Goal: Transaction & Acquisition: Purchase product/service

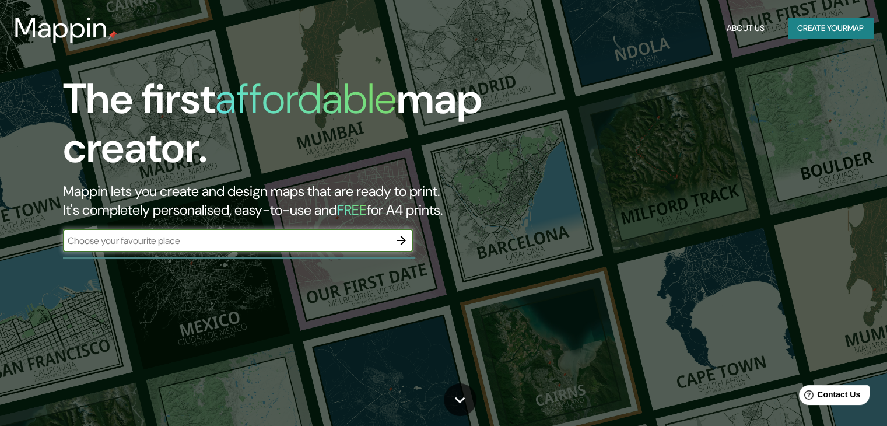
click at [821, 31] on button "Create your map" at bounding box center [830, 29] width 85 height 22
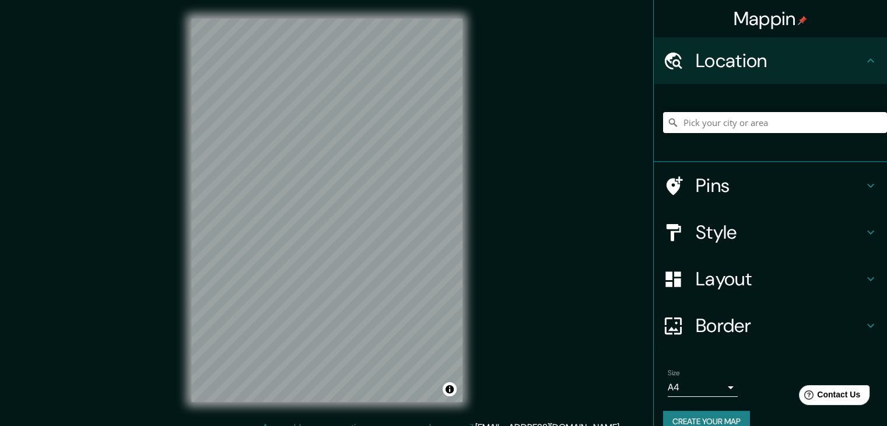
click at [723, 123] on input "Pick your city or area" at bounding box center [775, 122] width 224 height 21
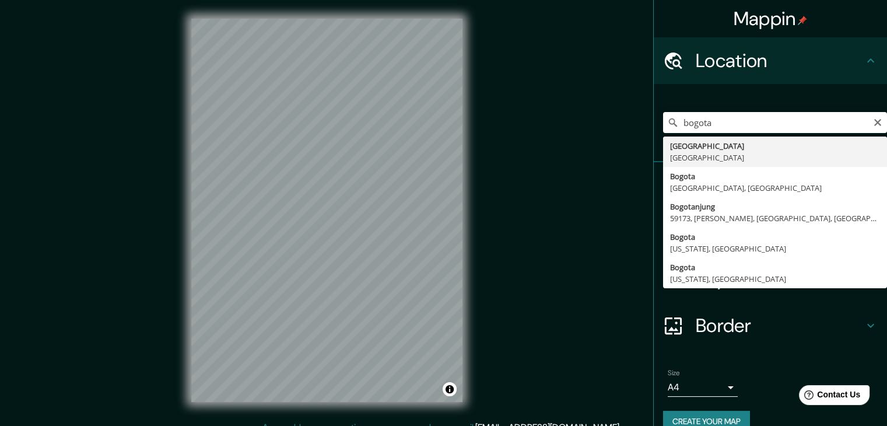
type input "[GEOGRAPHIC_DATA], [GEOGRAPHIC_DATA]"
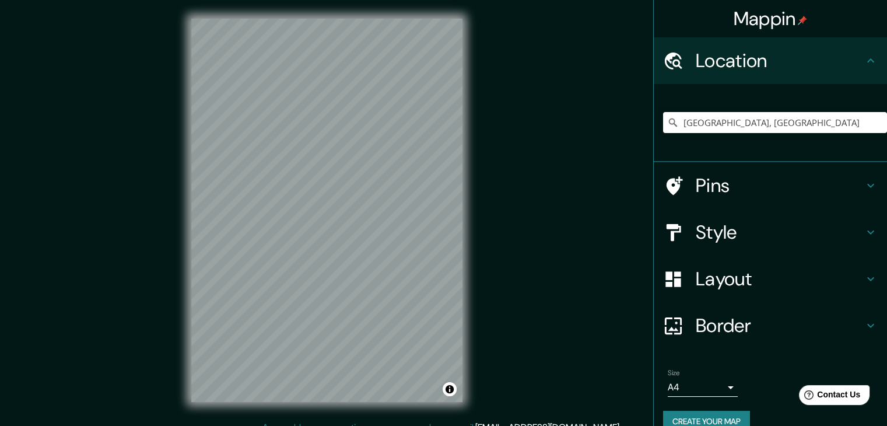
click at [456, 406] on div "© Mapbox © OpenStreetMap Improve this map" at bounding box center [327, 210] width 309 height 421
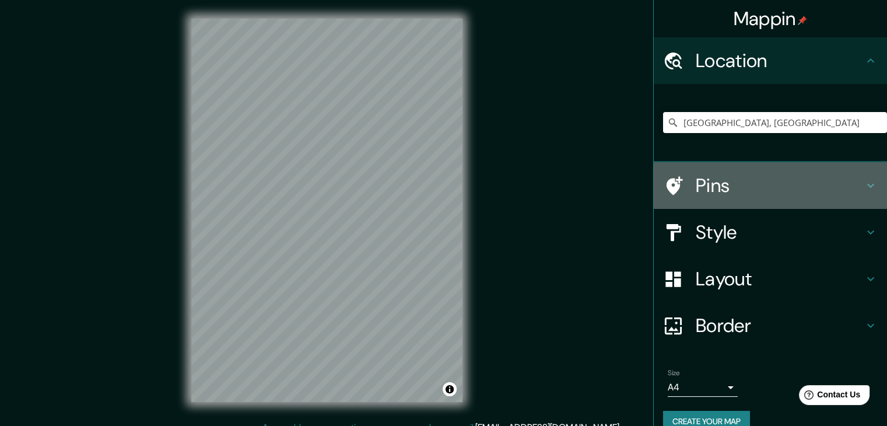
click at [872, 182] on div "Pins" at bounding box center [770, 185] width 233 height 47
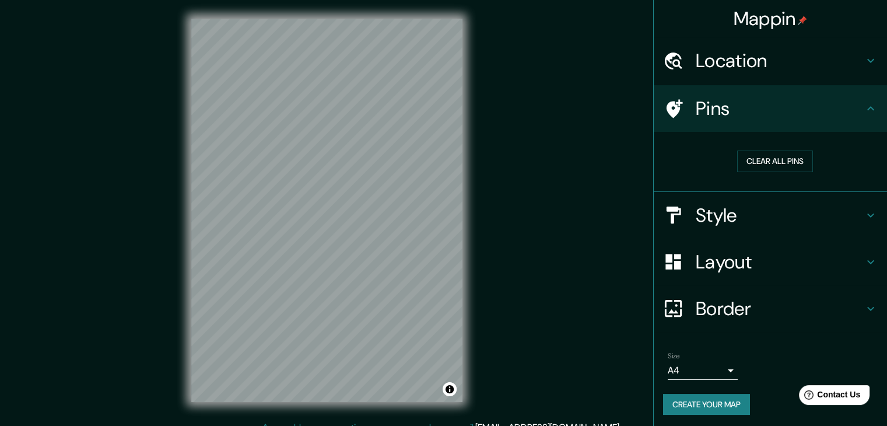
click at [864, 211] on icon at bounding box center [871, 215] width 14 height 14
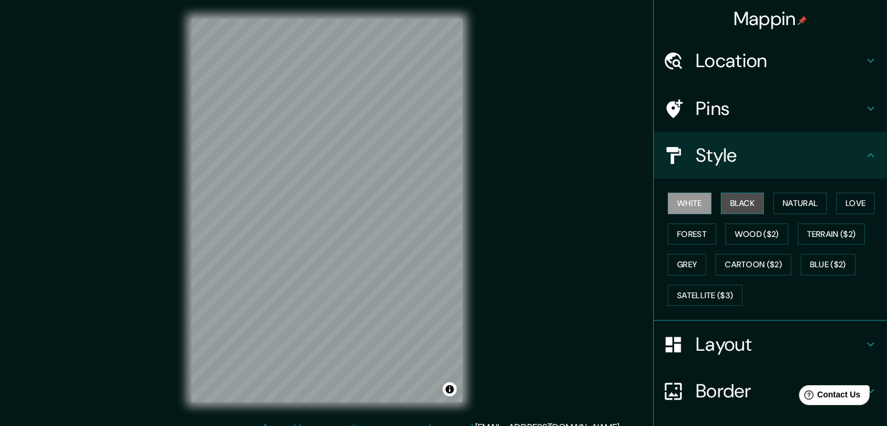
click at [731, 203] on button "Black" at bounding box center [743, 204] width 44 height 22
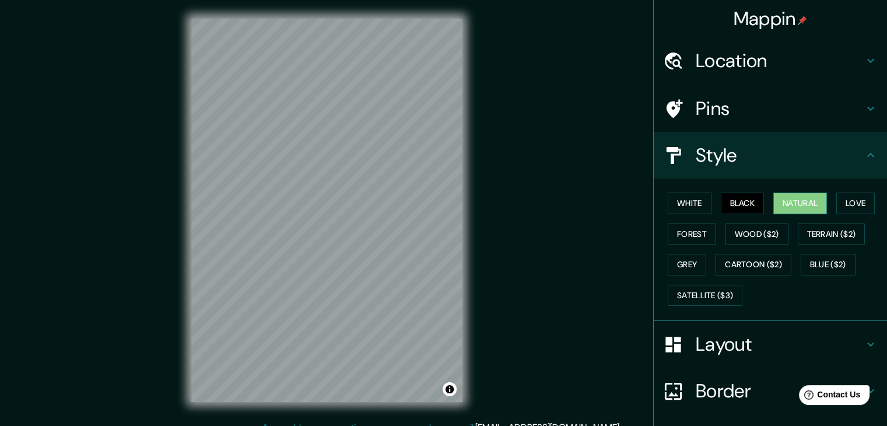
click at [777, 205] on button "Natural" at bounding box center [801, 204] width 54 height 22
click at [673, 225] on button "Forest" at bounding box center [692, 234] width 48 height 22
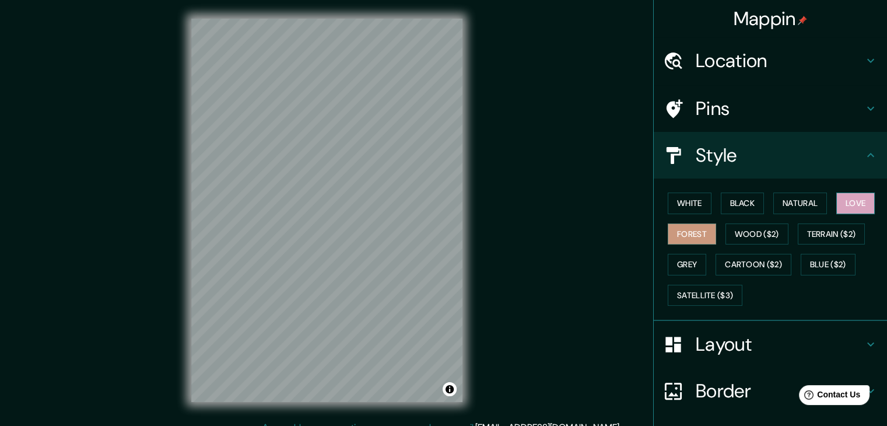
click at [850, 207] on button "Love" at bounding box center [856, 204] width 39 height 22
click at [737, 236] on button "Wood ($2)" at bounding box center [757, 234] width 63 height 22
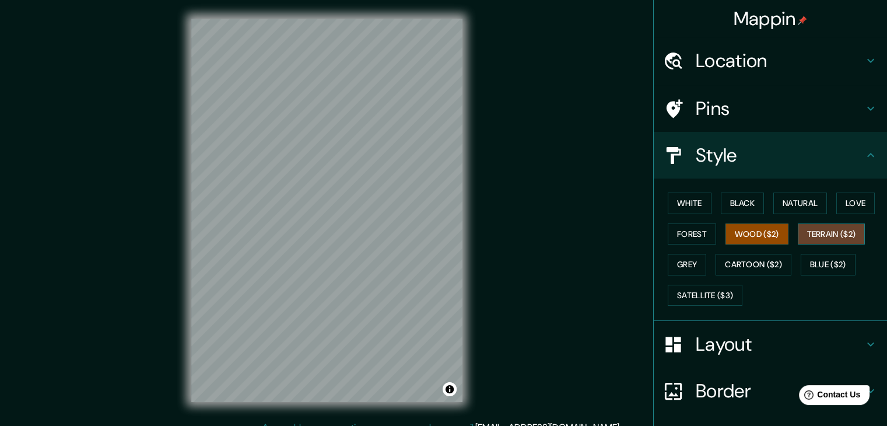
click at [805, 233] on button "Terrain ($2)" at bounding box center [832, 234] width 68 height 22
click at [686, 266] on button "Grey" at bounding box center [687, 265] width 39 height 22
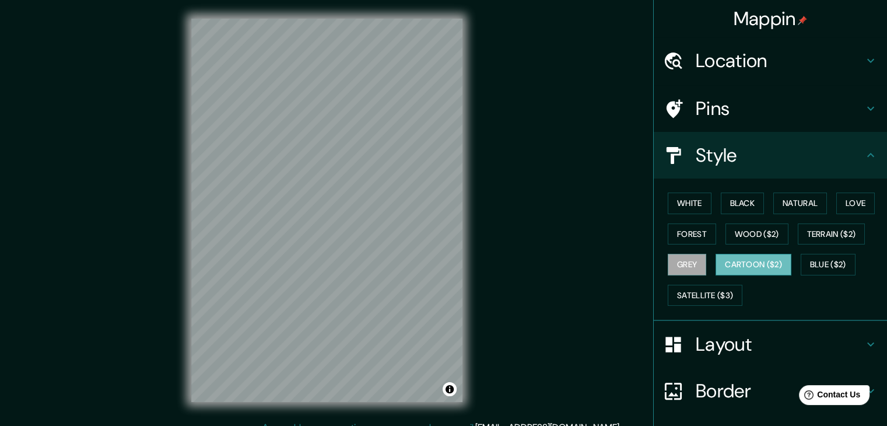
click at [747, 266] on button "Cartoon ($2)" at bounding box center [754, 265] width 76 height 22
click at [837, 268] on button "Blue ($2)" at bounding box center [828, 265] width 55 height 22
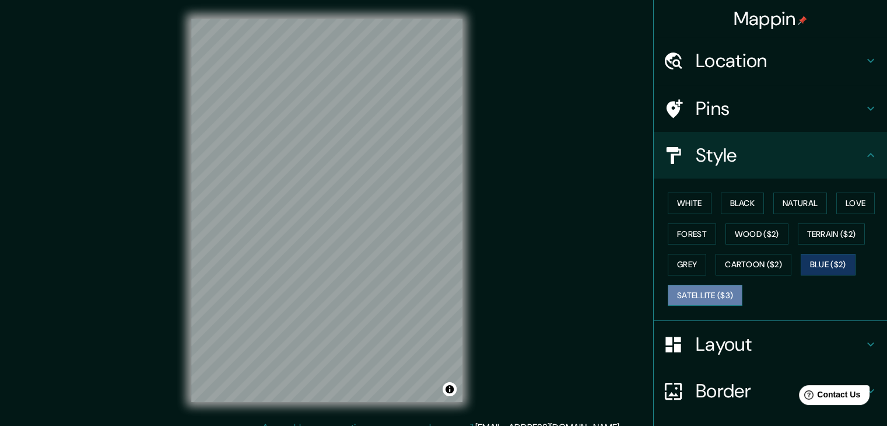
click at [700, 292] on button "Satellite ($3)" at bounding box center [705, 296] width 75 height 22
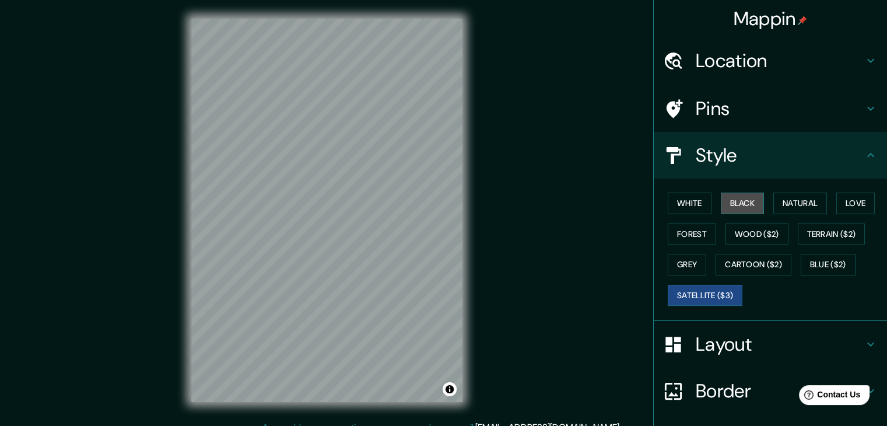
click at [730, 204] on button "Black" at bounding box center [743, 204] width 44 height 22
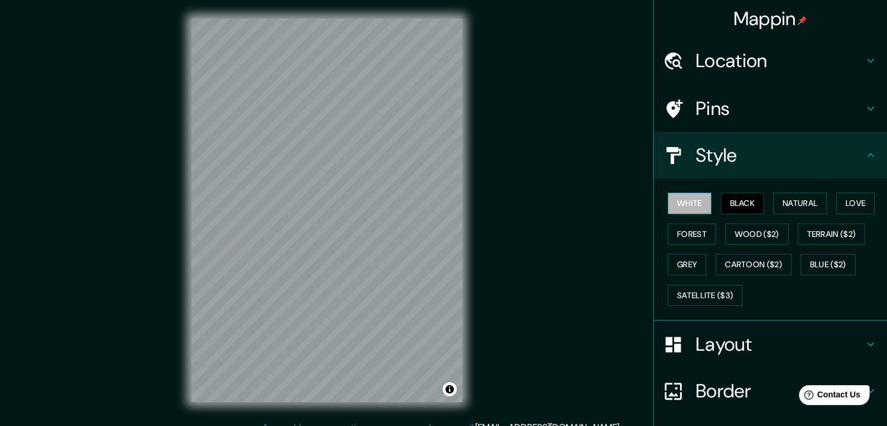
click at [676, 205] on button "White" at bounding box center [690, 204] width 44 height 22
click at [733, 206] on button "Black" at bounding box center [743, 204] width 44 height 22
click at [698, 204] on button "White" at bounding box center [690, 204] width 44 height 22
click at [854, 160] on h4 "Style" at bounding box center [780, 155] width 168 height 23
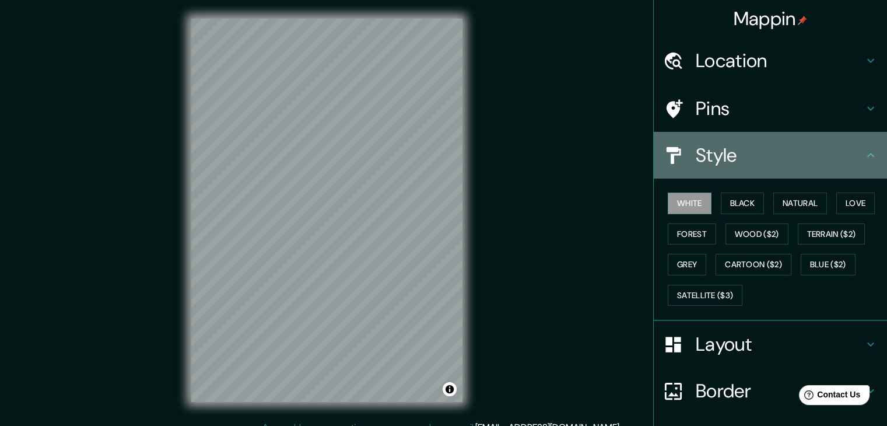
click at [864, 159] on icon at bounding box center [871, 155] width 14 height 14
click at [864, 156] on icon at bounding box center [871, 155] width 14 height 14
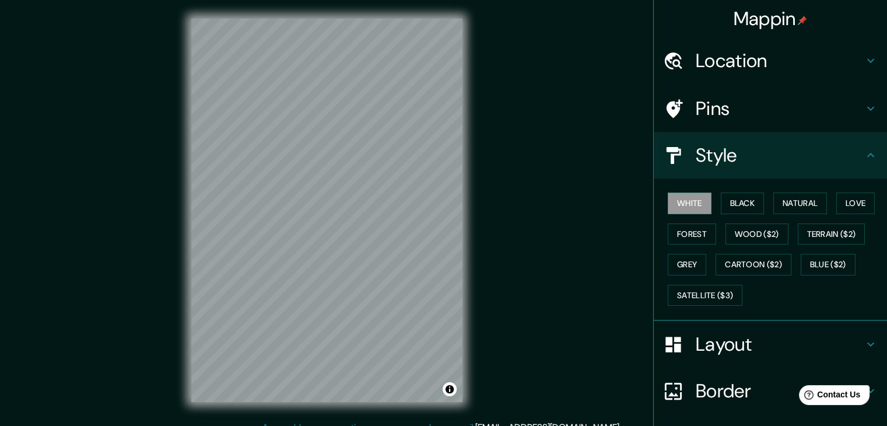
click at [866, 338] on icon at bounding box center [871, 344] width 14 height 14
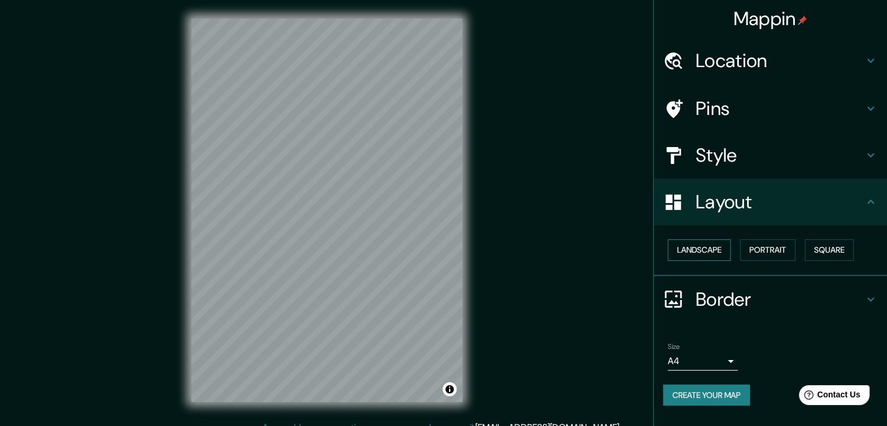
click at [704, 246] on button "Landscape" at bounding box center [699, 250] width 63 height 22
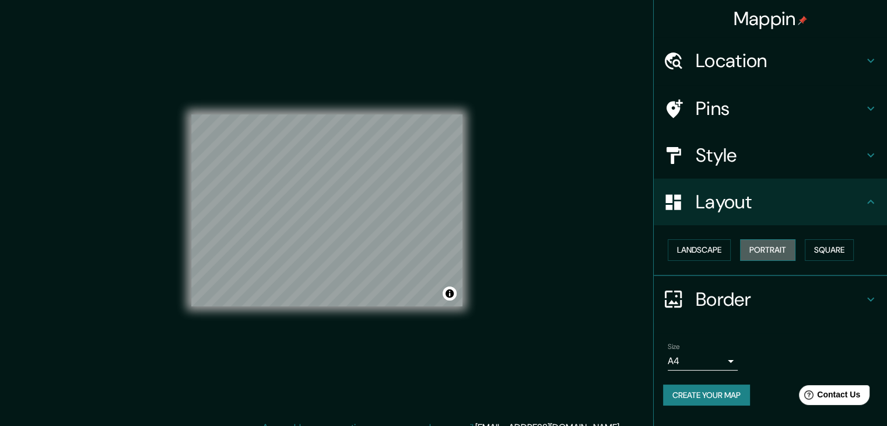
click at [748, 248] on button "Portrait" at bounding box center [767, 250] width 55 height 22
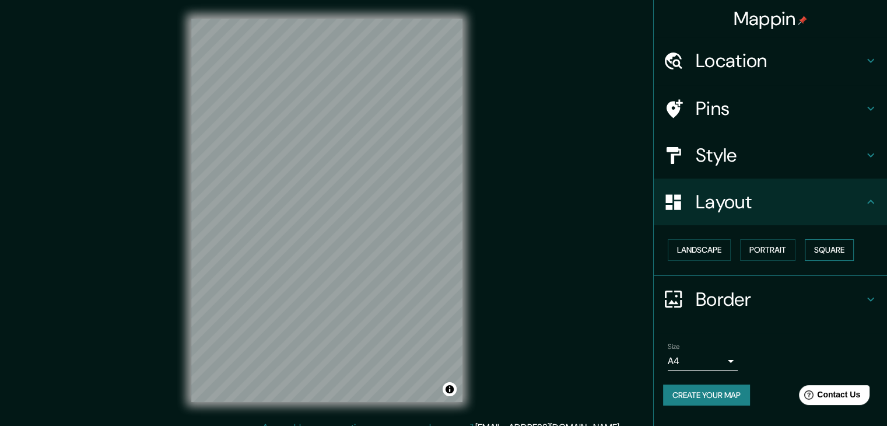
click at [833, 248] on button "Square" at bounding box center [829, 250] width 49 height 22
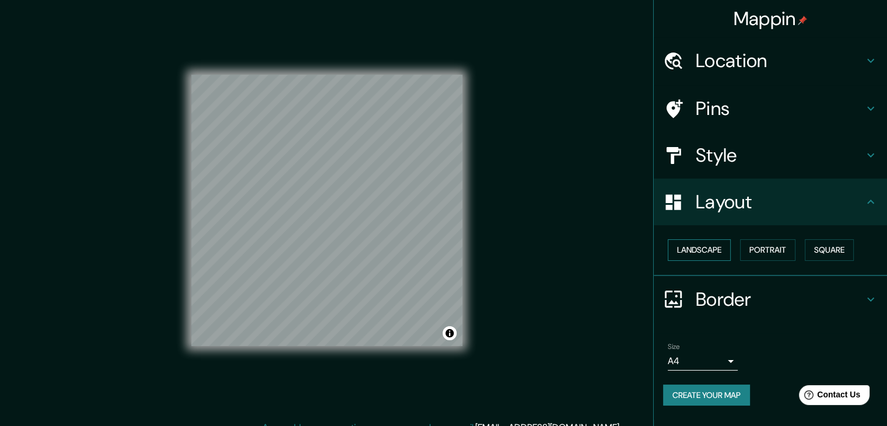
click at [711, 253] on button "Landscape" at bounding box center [699, 250] width 63 height 22
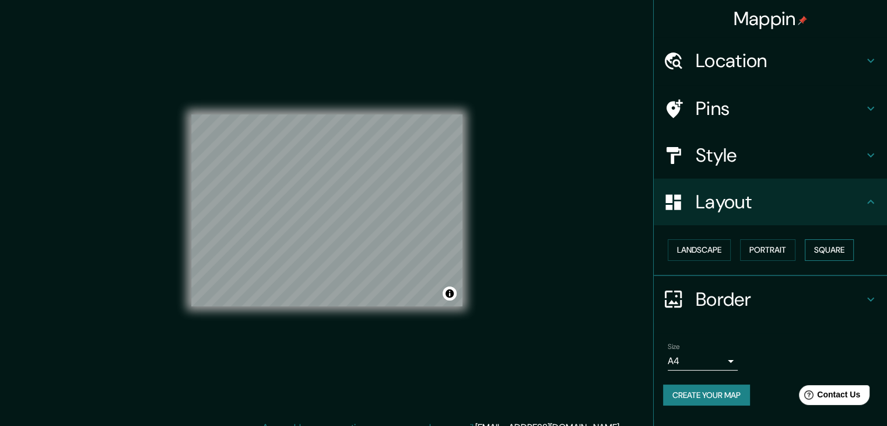
click at [817, 255] on button "Square" at bounding box center [829, 250] width 49 height 22
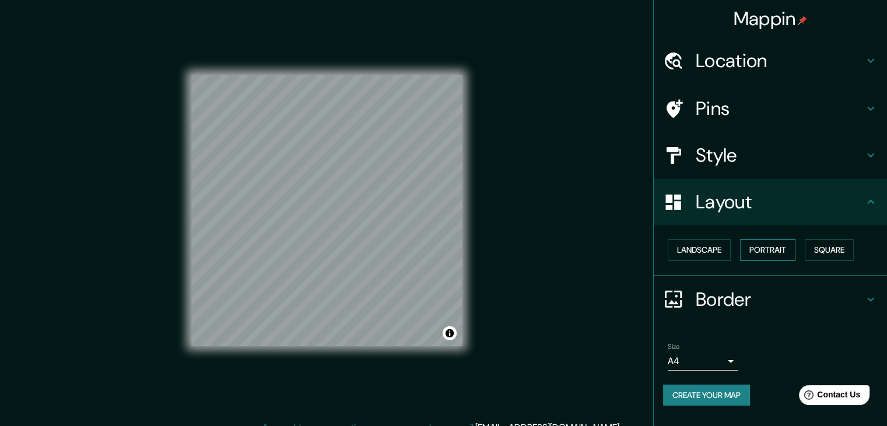
click at [789, 248] on button "Portrait" at bounding box center [767, 250] width 55 height 22
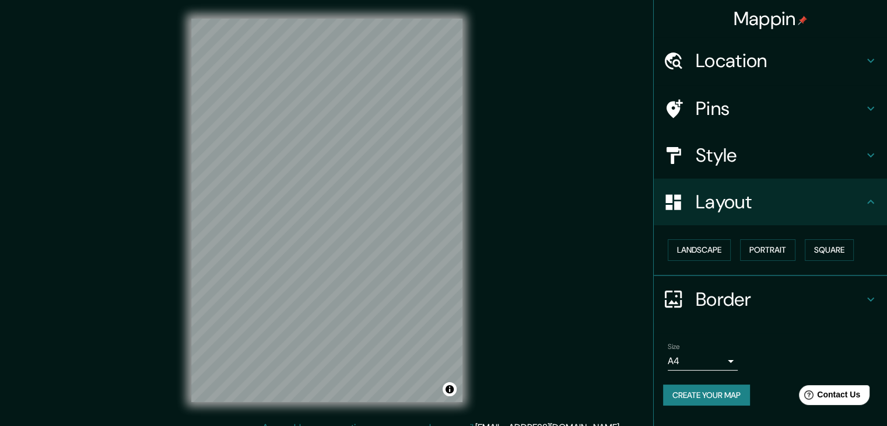
click at [875, 298] on icon at bounding box center [871, 299] width 14 height 14
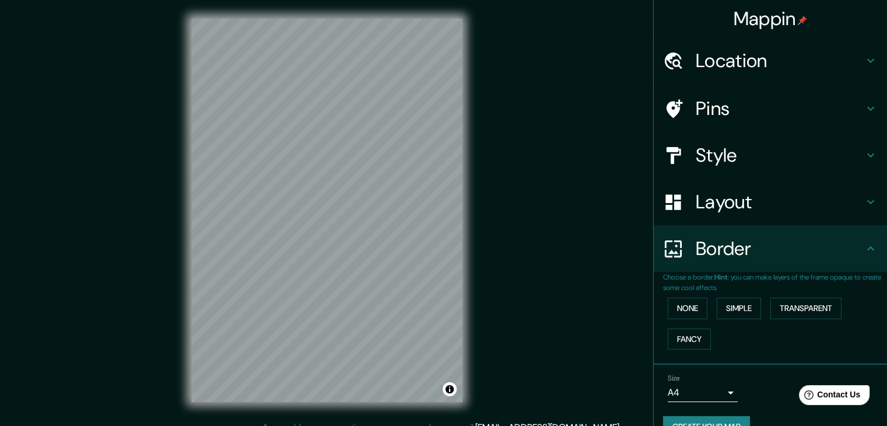
click at [867, 63] on icon at bounding box center [871, 61] width 14 height 14
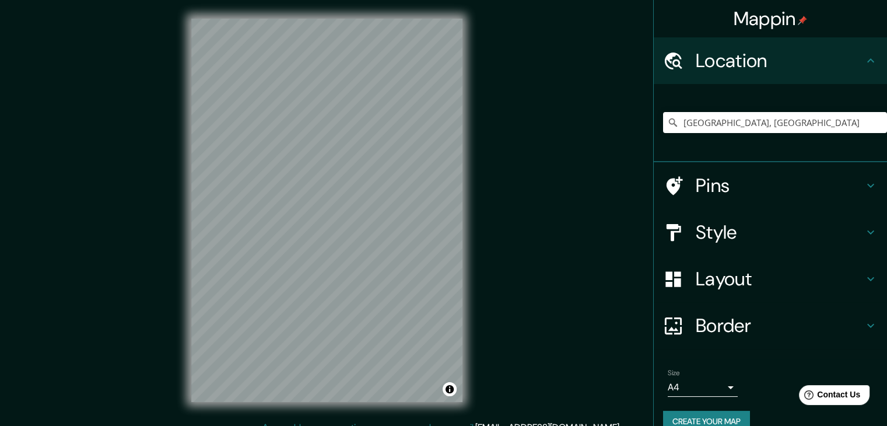
click at [867, 63] on icon at bounding box center [871, 61] width 14 height 14
click at [861, 193] on div "Pins" at bounding box center [770, 185] width 233 height 47
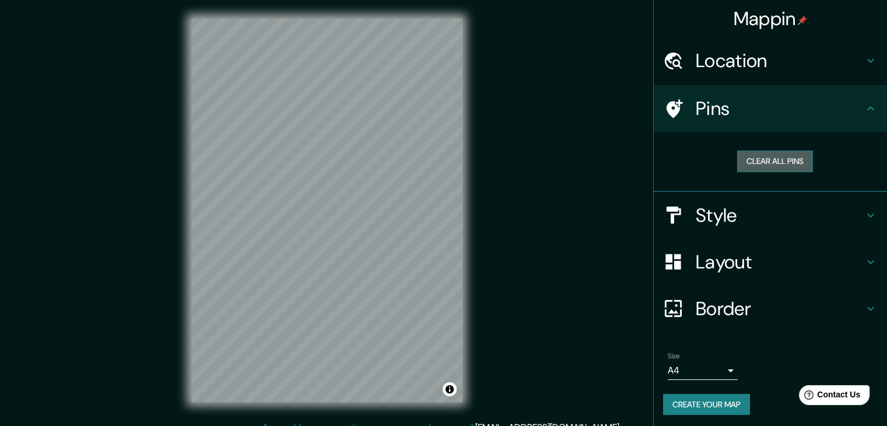
click at [779, 161] on button "Clear all pins" at bounding box center [775, 162] width 76 height 22
click at [789, 164] on button "Clear all pins" at bounding box center [775, 162] width 76 height 22
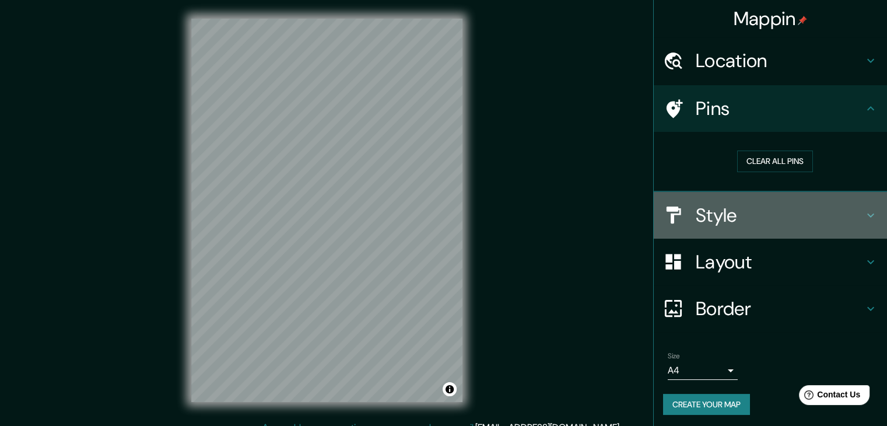
click at [848, 211] on h4 "Style" at bounding box center [780, 215] width 168 height 23
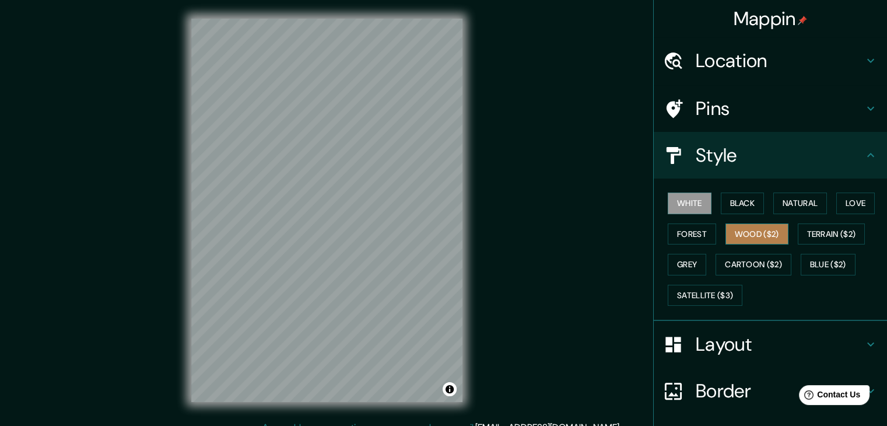
click at [754, 230] on button "Wood ($2)" at bounding box center [757, 234] width 63 height 22
click at [674, 232] on button "Forest" at bounding box center [692, 234] width 48 height 22
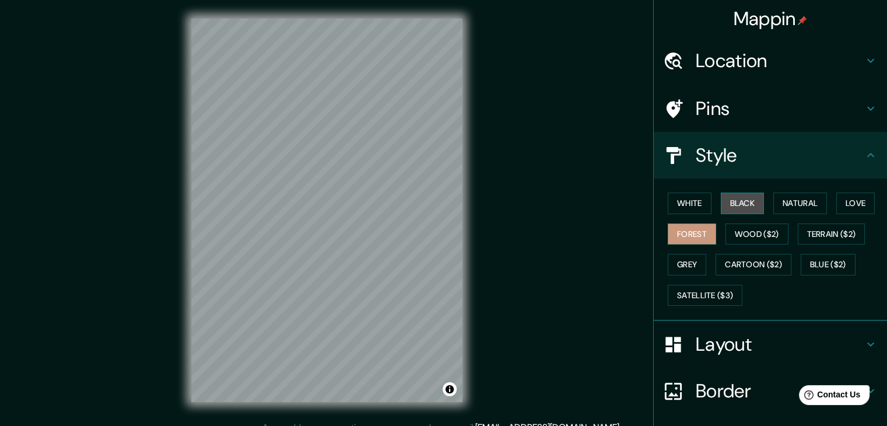
click at [732, 204] on button "Black" at bounding box center [743, 204] width 44 height 22
drag, startPoint x: 1790, startPoint y: 0, endPoint x: 583, endPoint y: 225, distance: 1227.3
click at [583, 225] on div "Mappin Location [GEOGRAPHIC_DATA], [GEOGRAPHIC_DATA] Pins Style White Black Nat…" at bounding box center [443, 219] width 887 height 439
click at [709, 390] on h4 "Border" at bounding box center [780, 390] width 168 height 23
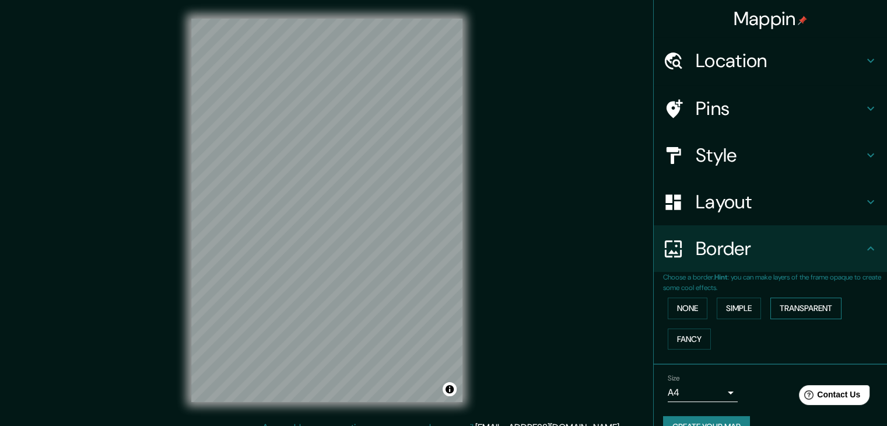
click at [796, 307] on button "Transparent" at bounding box center [806, 309] width 71 height 22
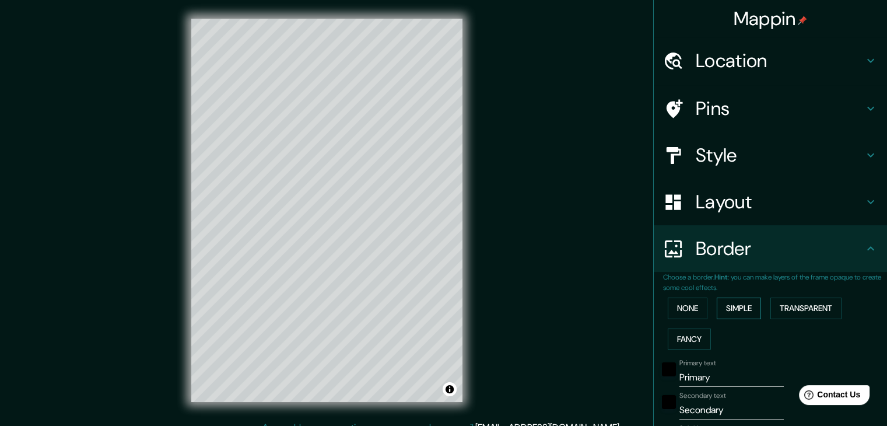
click at [745, 308] on button "Simple" at bounding box center [739, 309] width 44 height 22
click at [689, 306] on button "None" at bounding box center [688, 309] width 40 height 22
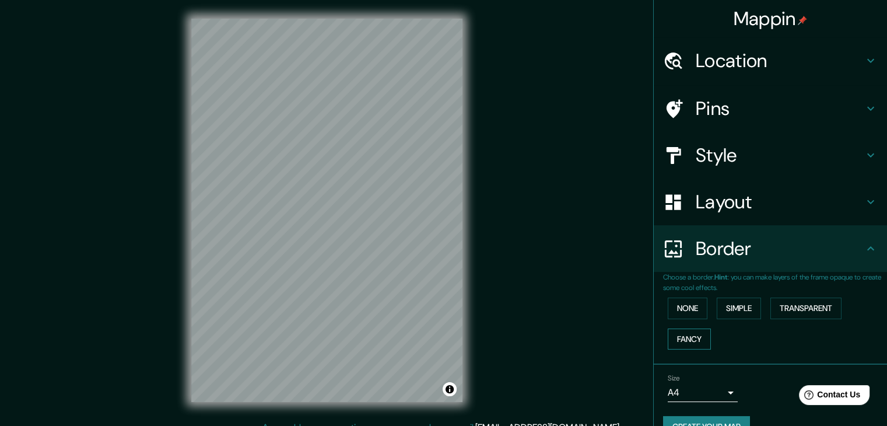
click at [690, 337] on button "Fancy" at bounding box center [689, 339] width 43 height 22
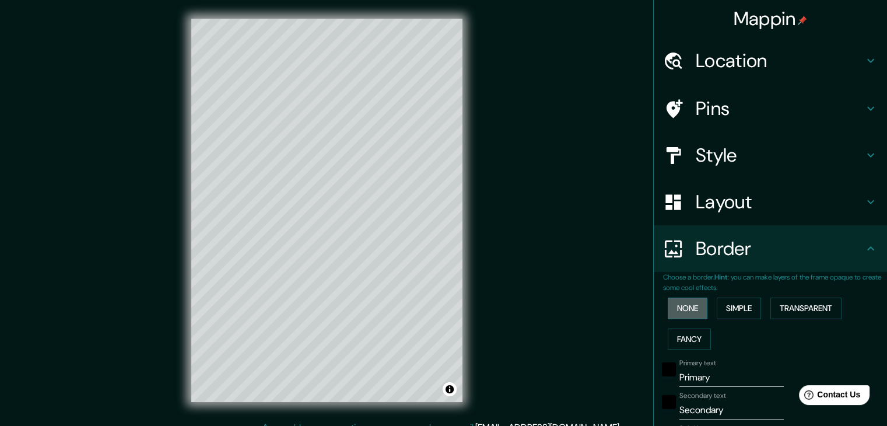
click at [673, 304] on button "None" at bounding box center [688, 309] width 40 height 22
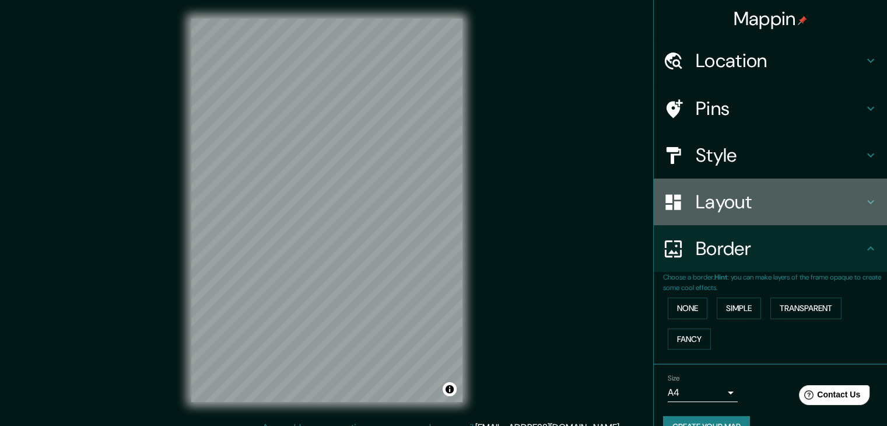
click at [867, 203] on icon at bounding box center [871, 202] width 14 height 14
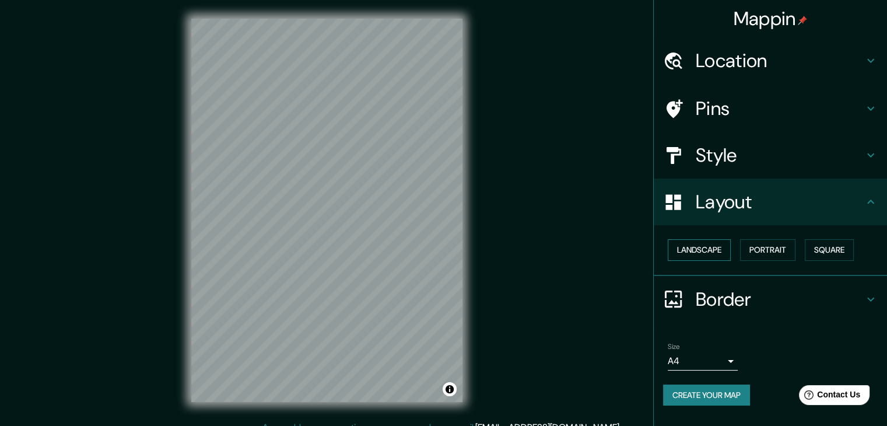
click at [721, 243] on button "Landscape" at bounding box center [699, 250] width 63 height 22
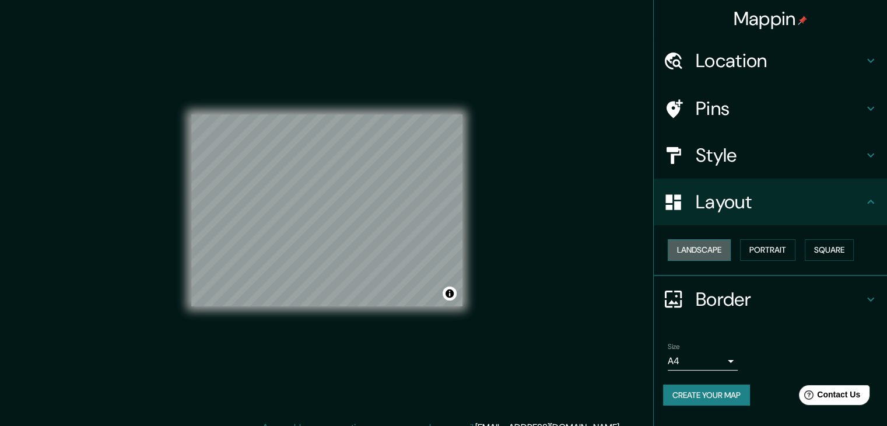
click at [719, 250] on button "Landscape" at bounding box center [699, 250] width 63 height 22
click at [768, 253] on button "Portrait" at bounding box center [767, 250] width 55 height 22
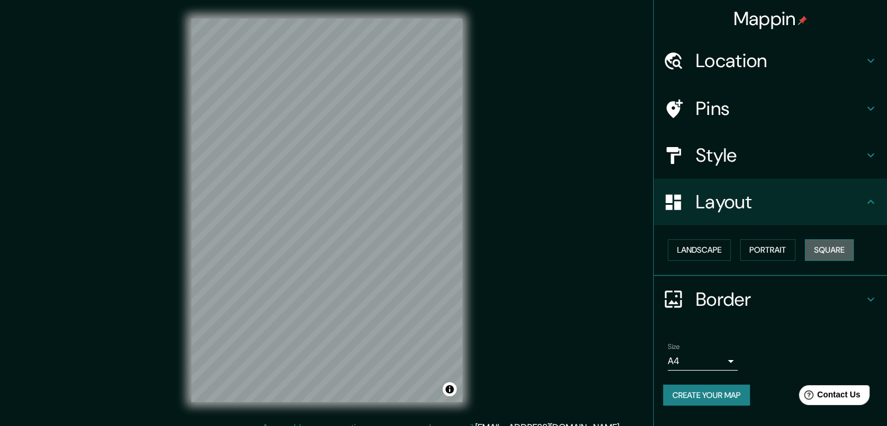
click at [829, 252] on button "Square" at bounding box center [829, 250] width 49 height 22
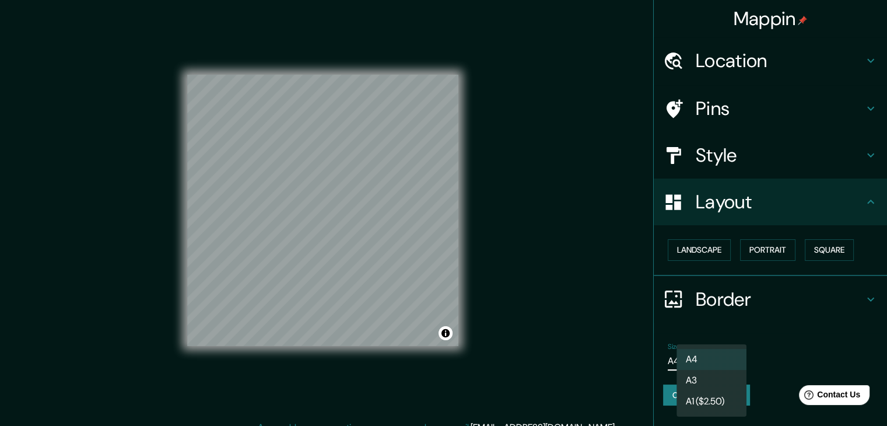
click at [731, 363] on body "Mappin Location [GEOGRAPHIC_DATA], [GEOGRAPHIC_DATA] Pins Style Layout Landscap…" at bounding box center [443, 213] width 887 height 426
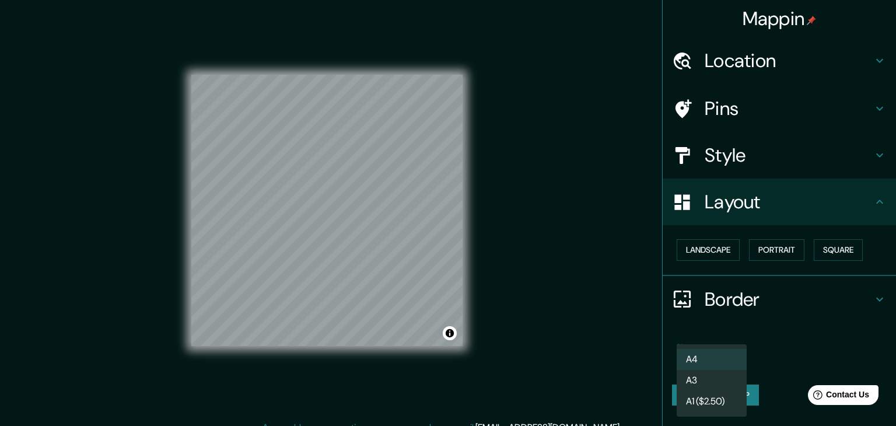
click at [720, 377] on li "A3" at bounding box center [712, 380] width 70 height 21
type input "a4"
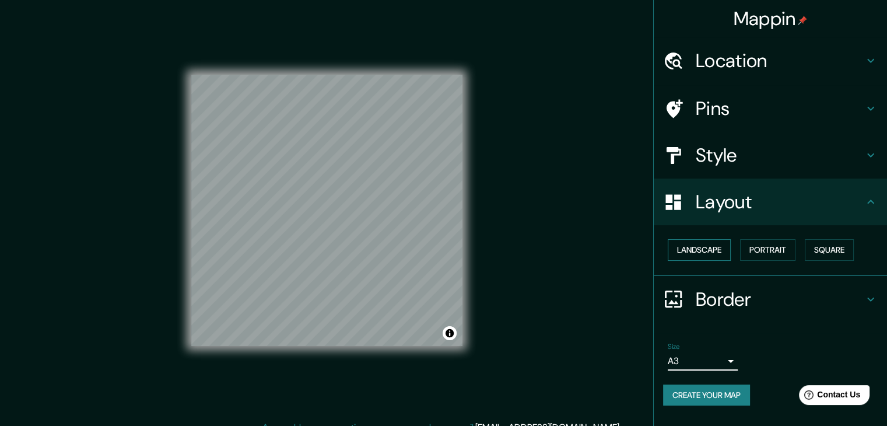
click at [730, 242] on button "Landscape" at bounding box center [699, 250] width 63 height 22
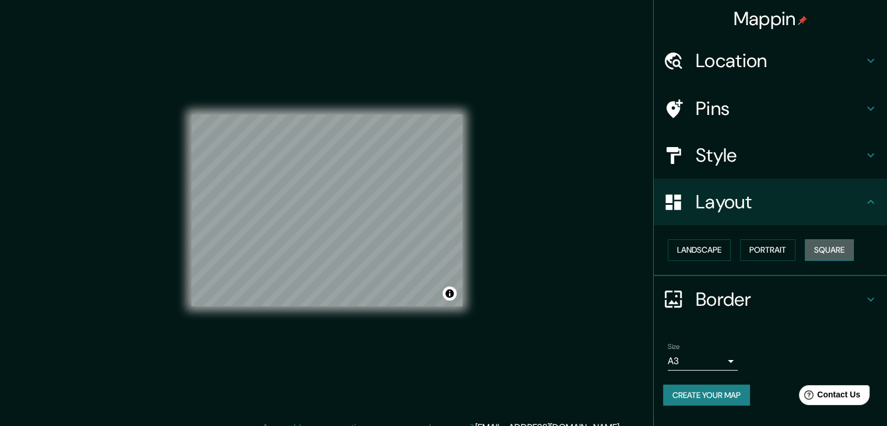
click at [824, 243] on button "Square" at bounding box center [829, 250] width 49 height 22
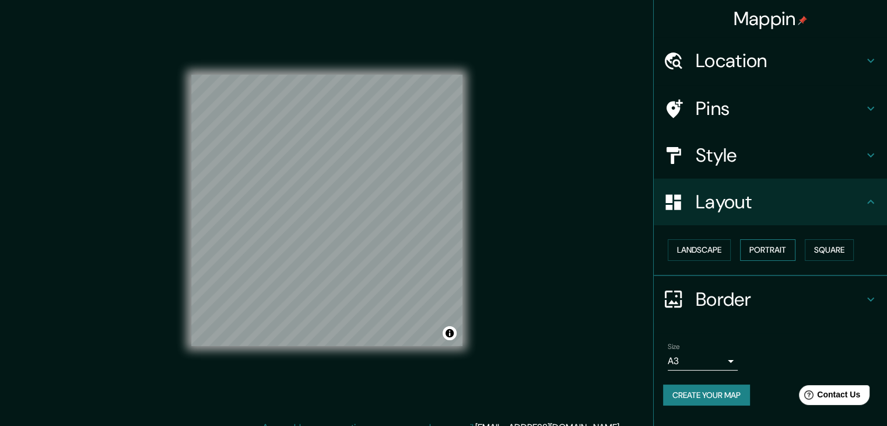
click at [770, 249] on button "Portrait" at bounding box center [767, 250] width 55 height 22
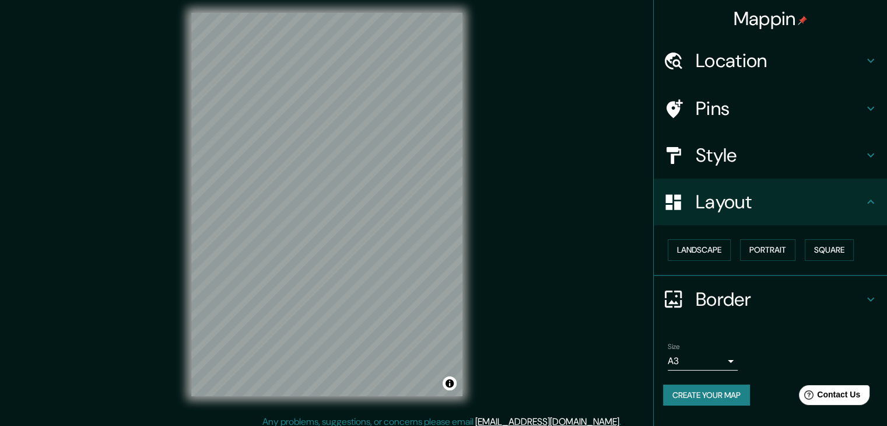
scroll to position [13, 0]
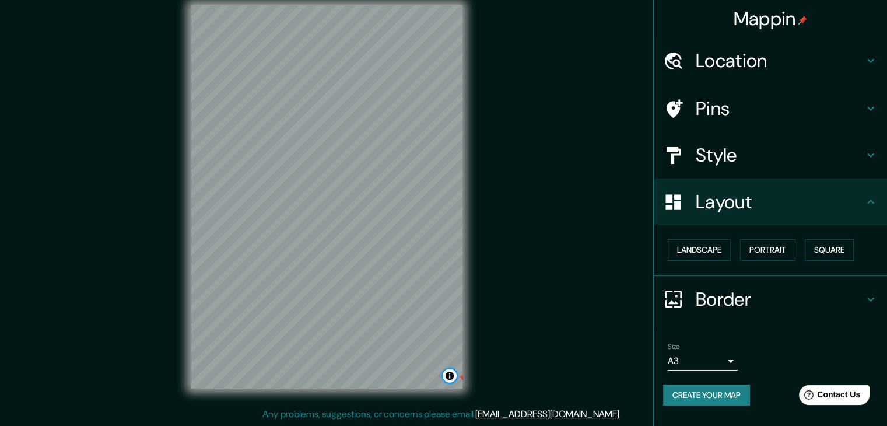
click at [452, 374] on button "Toggle attribution" at bounding box center [450, 376] width 14 height 14
drag, startPoint x: 504, startPoint y: 204, endPoint x: 466, endPoint y: 204, distance: 37.9
click at [492, 202] on div "Mappin Location [GEOGRAPHIC_DATA], [GEOGRAPHIC_DATA] Pins Style Layout Landscap…" at bounding box center [443, 206] width 887 height 439
